Goal: Information Seeking & Learning: Understand process/instructions

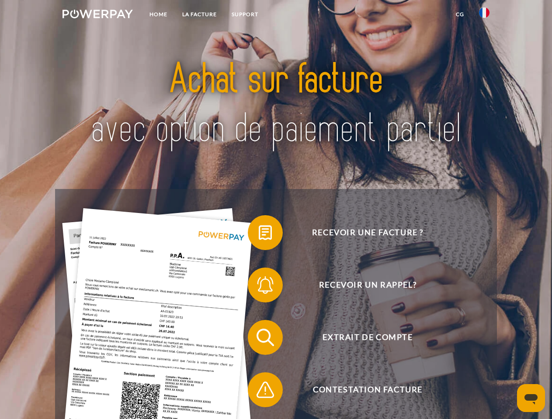
click at [97, 15] on img at bounding box center [97, 14] width 70 height 9
click at [484, 15] on img at bounding box center [484, 12] width 10 height 10
click at [460, 14] on link "CG" at bounding box center [459, 15] width 23 height 16
click at [259, 235] on span at bounding box center [252, 233] width 44 height 44
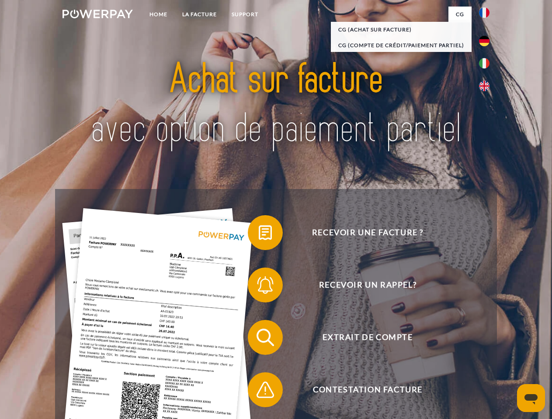
click at [259, 287] on span at bounding box center [252, 285] width 44 height 44
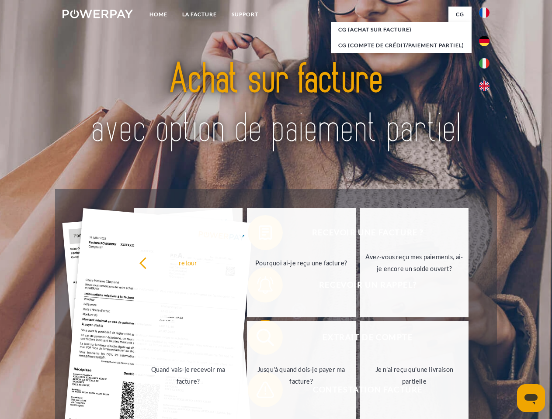
click at [259, 340] on link "Jusqu'à quand dois-je payer ma facture?" at bounding box center [301, 375] width 109 height 109
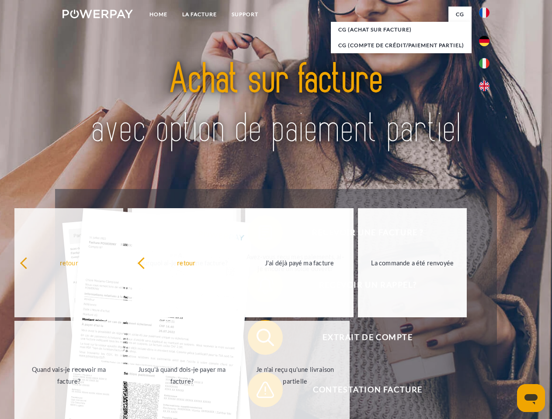
click at [259, 392] on span at bounding box center [252, 390] width 44 height 44
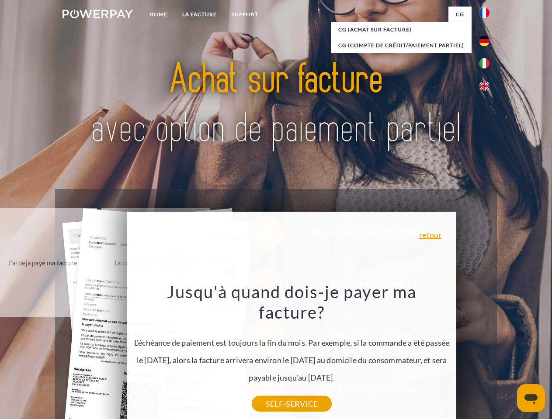
click at [531, 399] on icon "Ouvrir la fenêtre de messagerie" at bounding box center [530, 400] width 13 height 10
